Goal: Navigation & Orientation: Find specific page/section

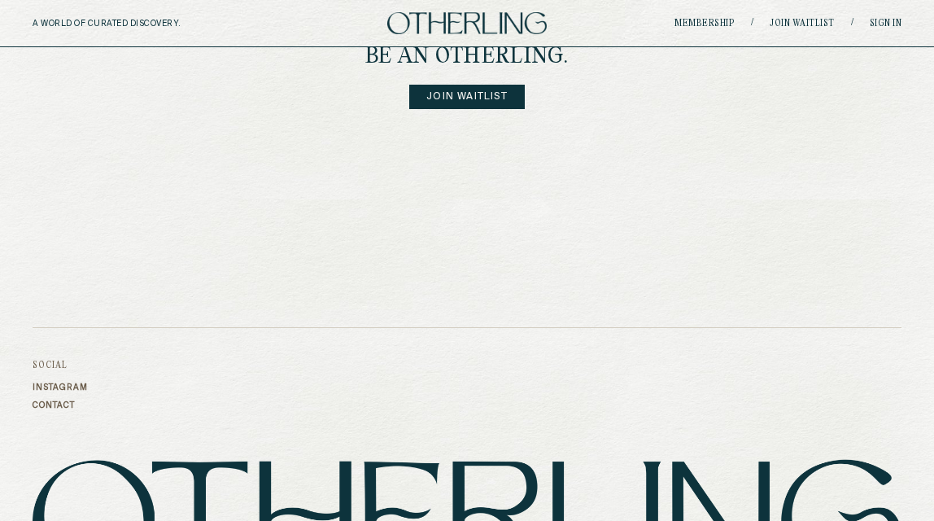
scroll to position [2365, 0]
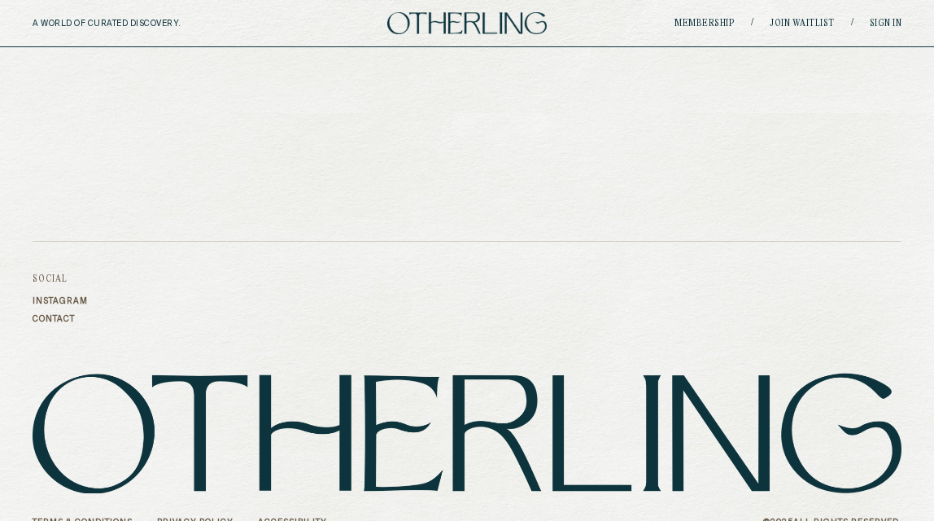
click at [62, 314] on link "Contact" at bounding box center [60, 319] width 55 height 10
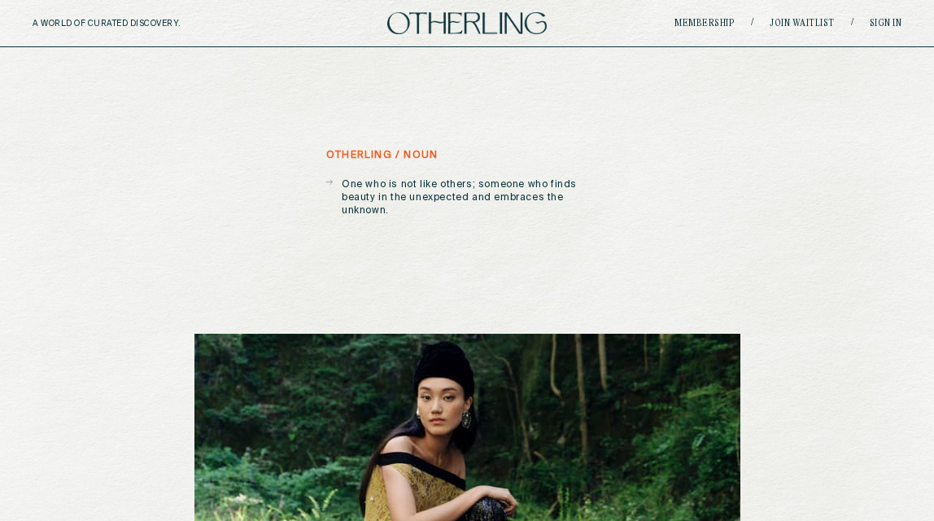
scroll to position [0, 0]
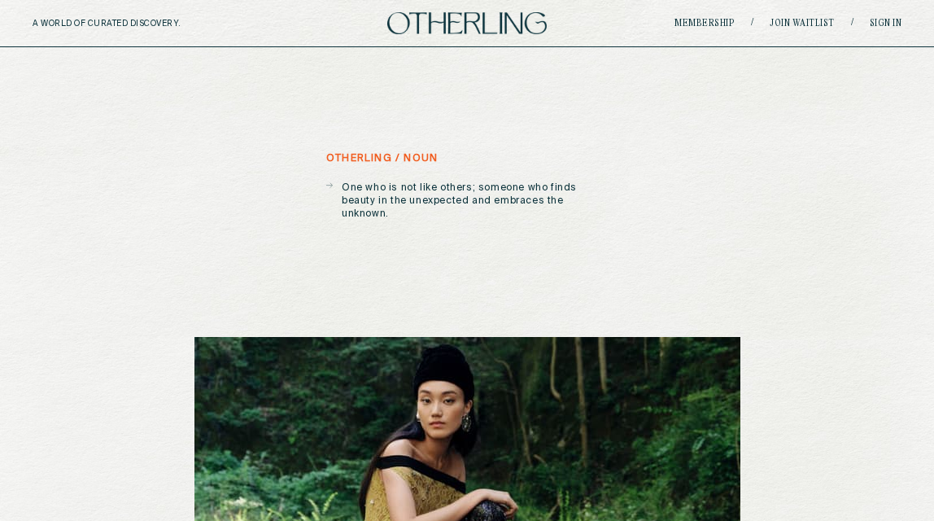
click at [460, 30] on img at bounding box center [467, 23] width 160 height 22
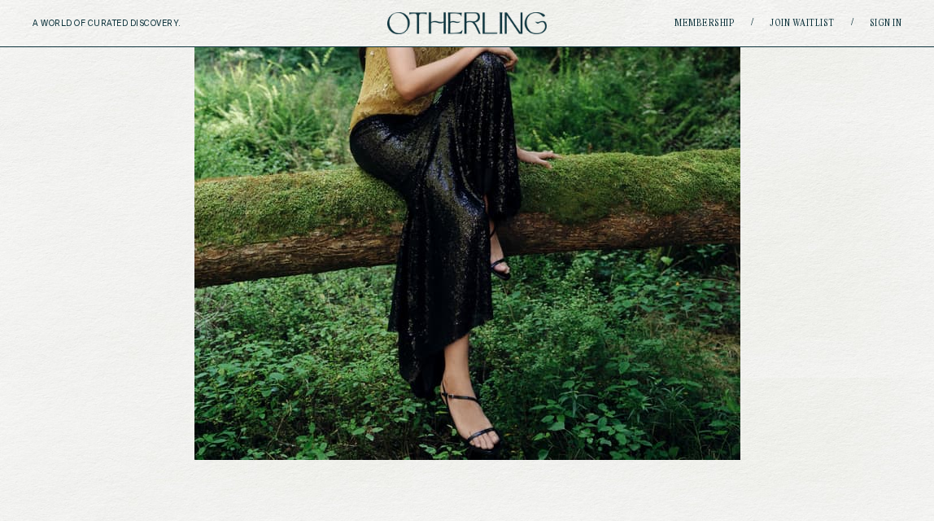
scroll to position [656, 0]
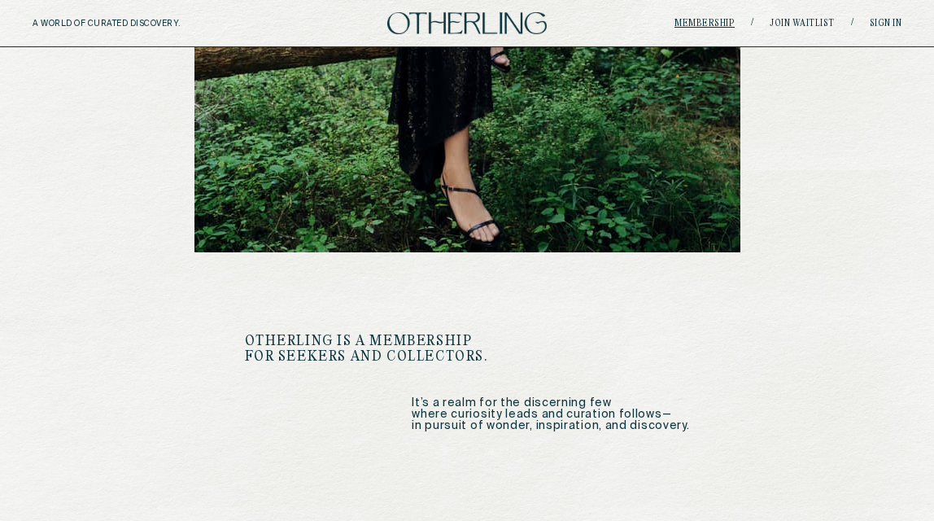
click at [728, 24] on link "Membership" at bounding box center [705, 24] width 60 height 10
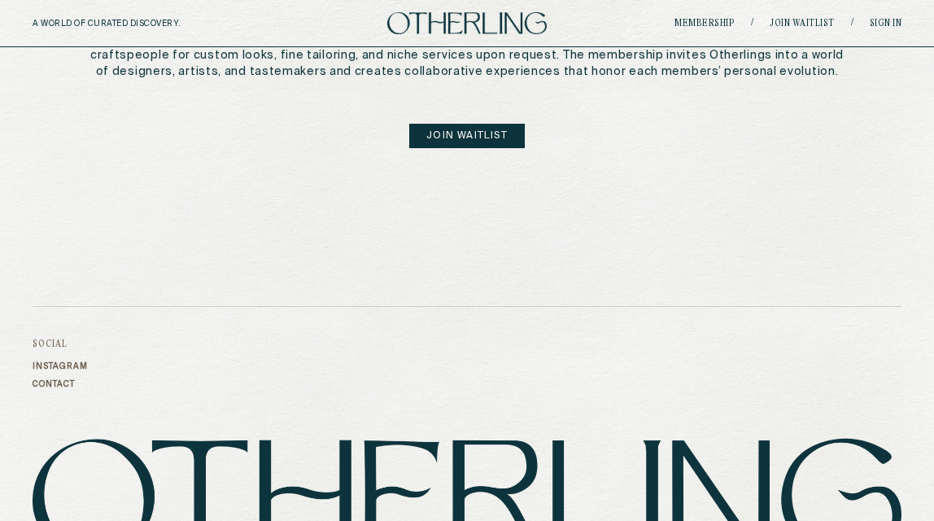
scroll to position [1161, 0]
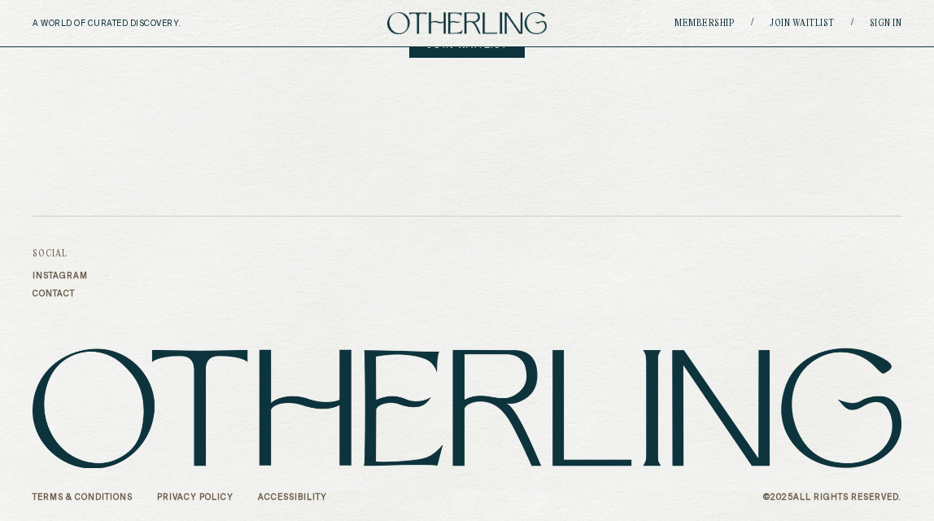
click at [315, 499] on link "Accessibility" at bounding box center [292, 497] width 69 height 10
